Goal: Find specific page/section: Find specific page/section

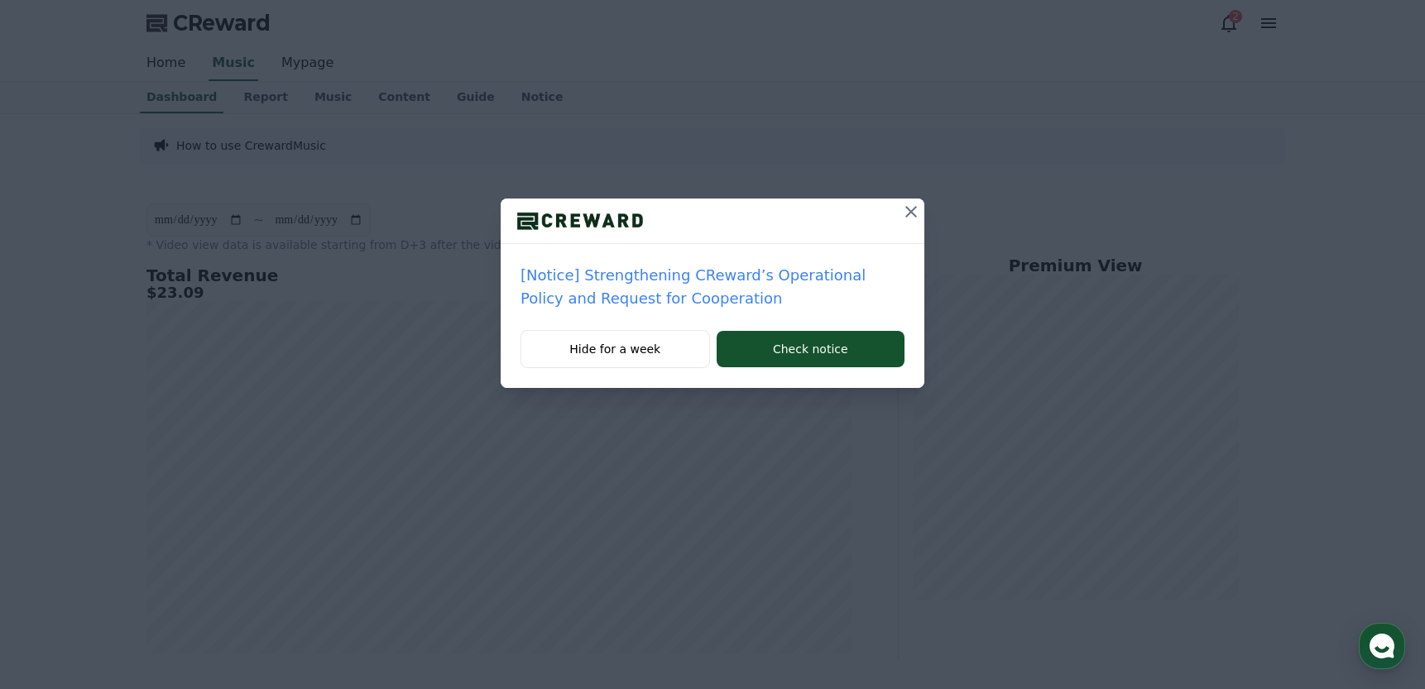
click at [912, 211] on icon at bounding box center [911, 212] width 12 height 12
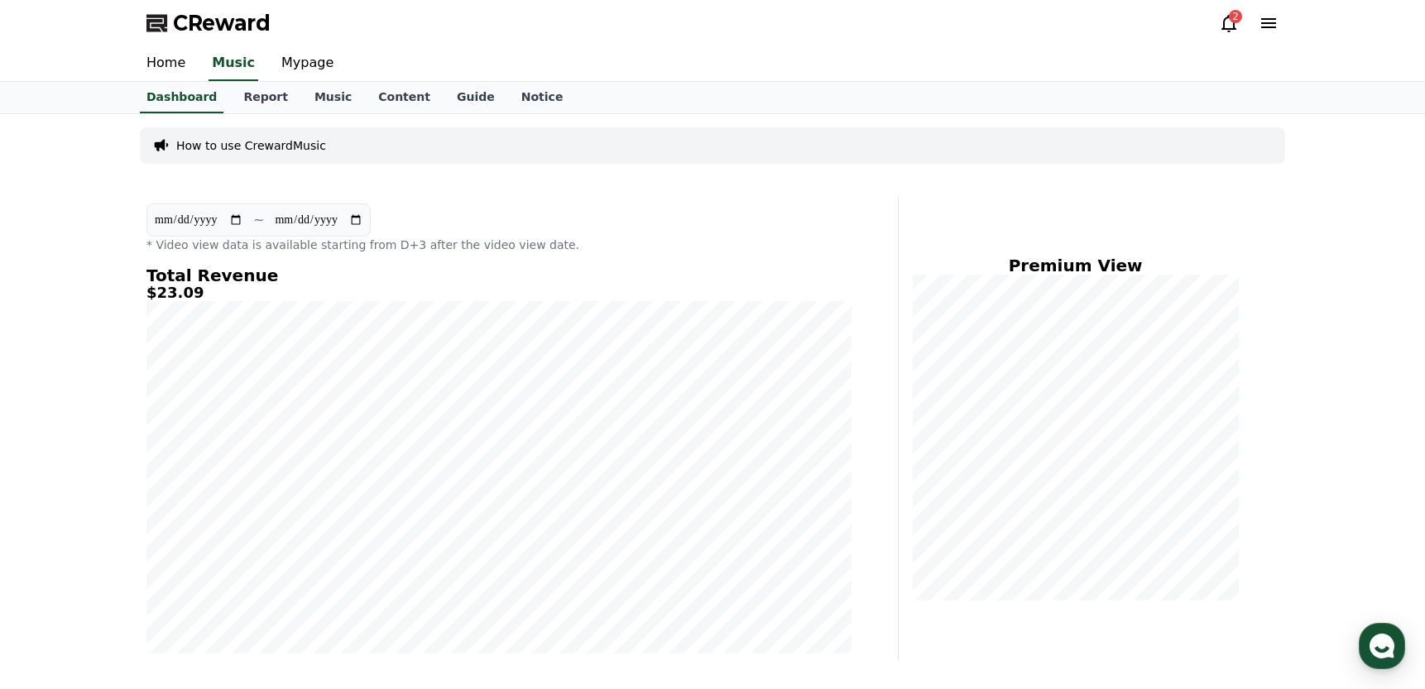
click at [183, 221] on input "**********" at bounding box center [198, 220] width 89 height 18
type input "**********"
click at [712, 60] on div "Home Music Mypage" at bounding box center [712, 63] width 1158 height 35
click at [741, 60] on div "Home Music Mypage" at bounding box center [712, 63] width 1158 height 35
click at [755, 59] on div "Home Music Mypage" at bounding box center [712, 63] width 1158 height 35
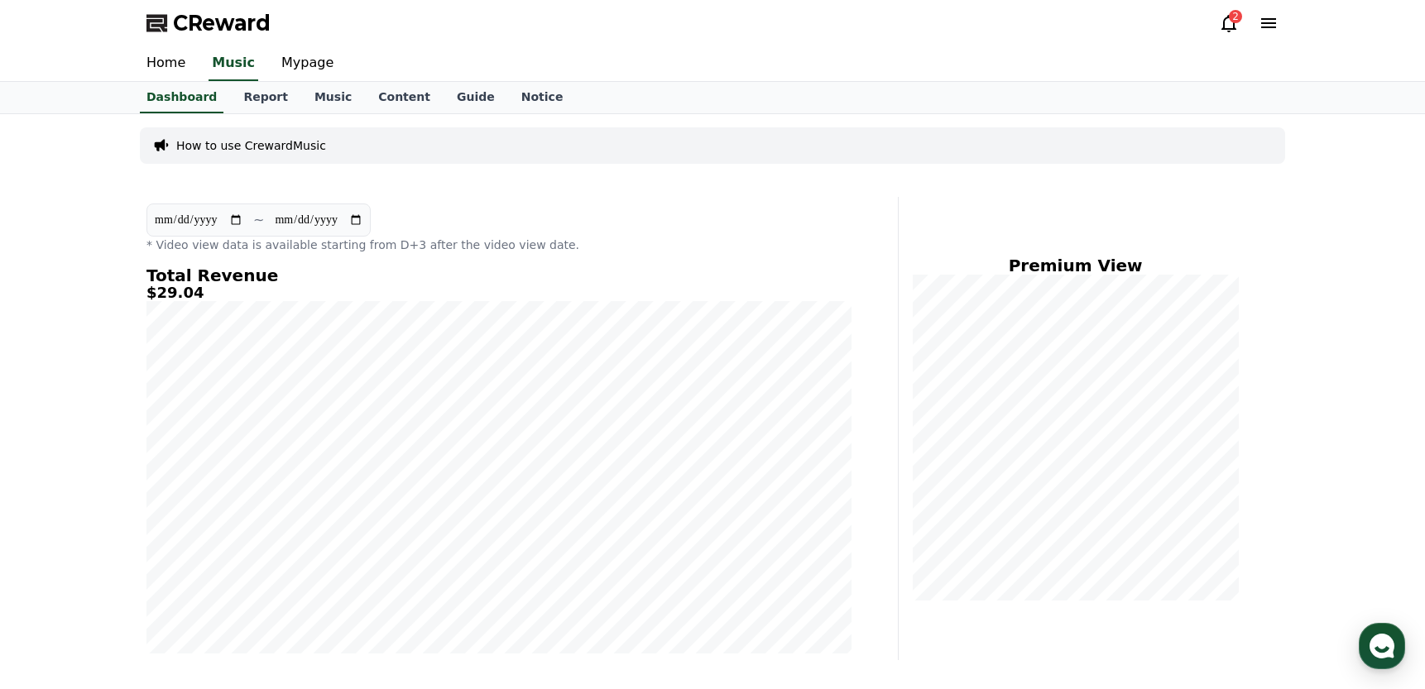
click at [764, 59] on div "Home Music Mypage" at bounding box center [712, 63] width 1158 height 35
click at [776, 59] on div "Home Music Mypage" at bounding box center [712, 63] width 1158 height 35
click at [784, 59] on div "Home Music Mypage" at bounding box center [712, 63] width 1158 height 35
click at [1232, 26] on icon at bounding box center [1229, 23] width 20 height 20
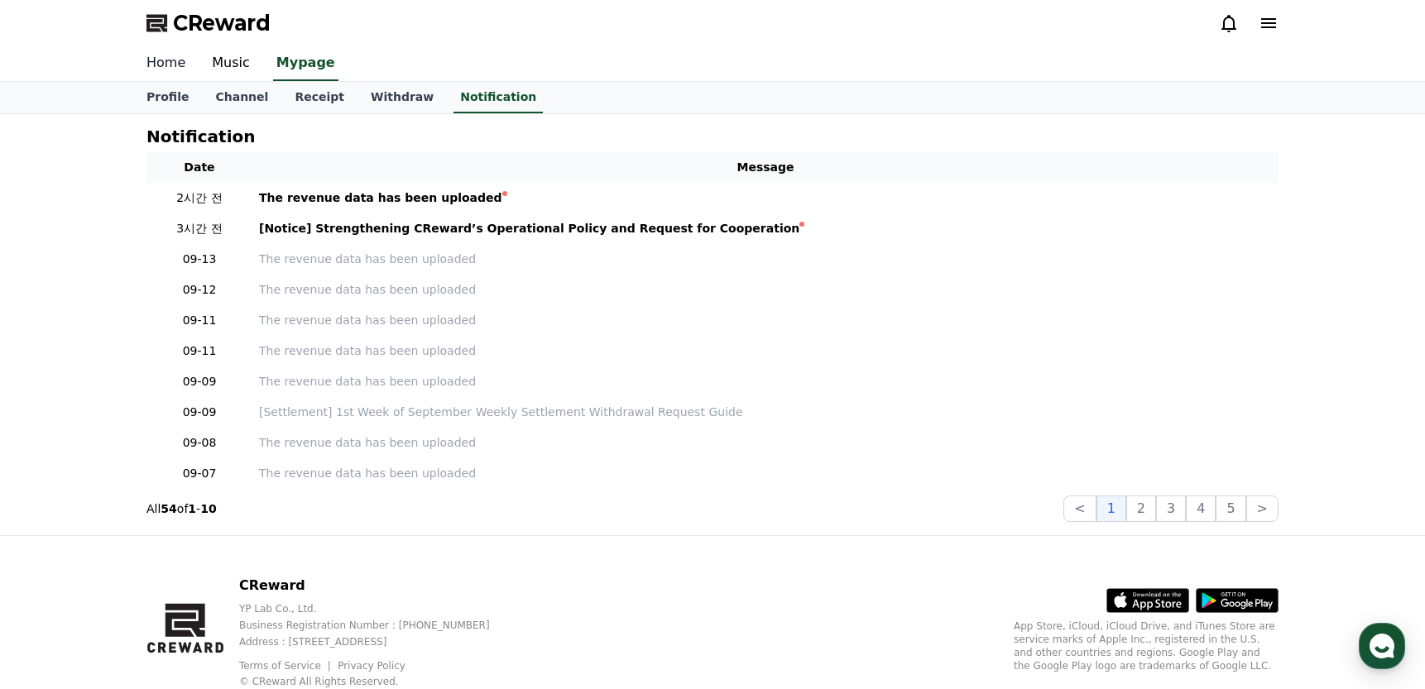
click at [162, 62] on link "Home" at bounding box center [165, 63] width 65 height 35
